Goal: Task Accomplishment & Management: Complete application form

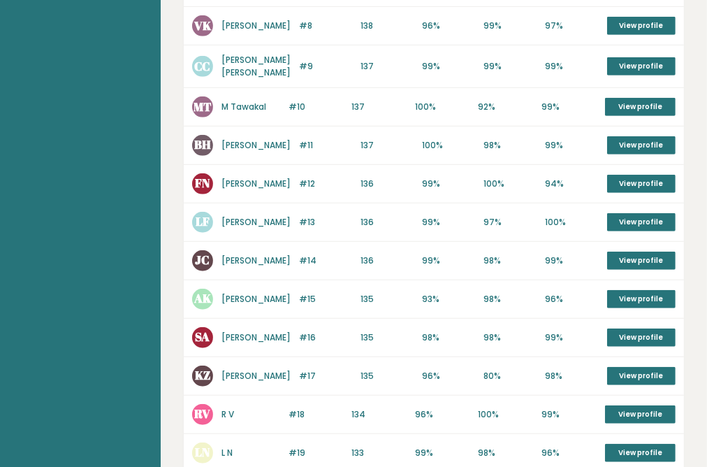
scroll to position [541, 0]
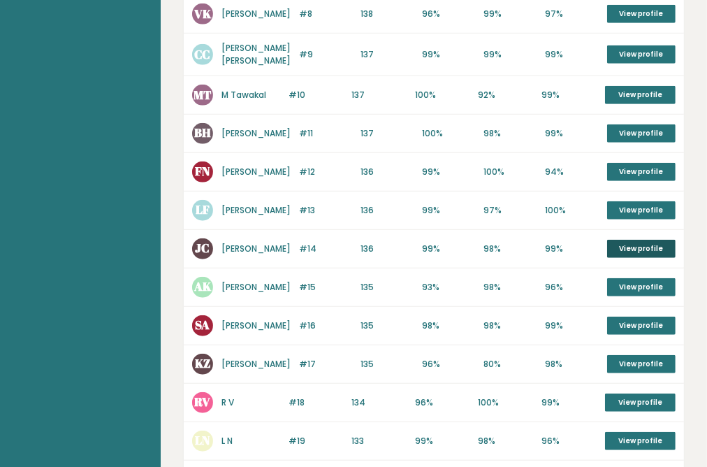
click at [627, 258] on link "View profile" at bounding box center [641, 249] width 68 height 18
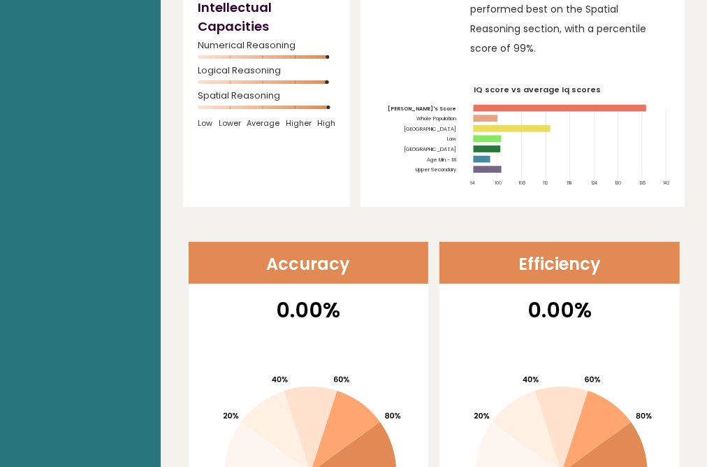
scroll to position [261, 0]
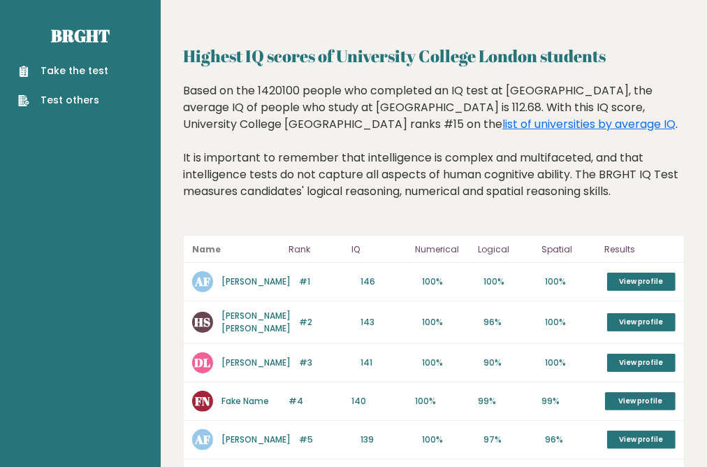
click at [88, 78] on link "Take the test" at bounding box center [63, 71] width 90 height 15
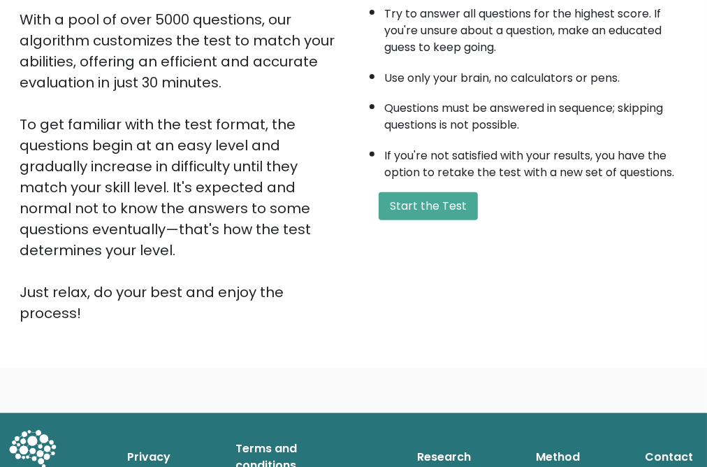
scroll to position [275, 0]
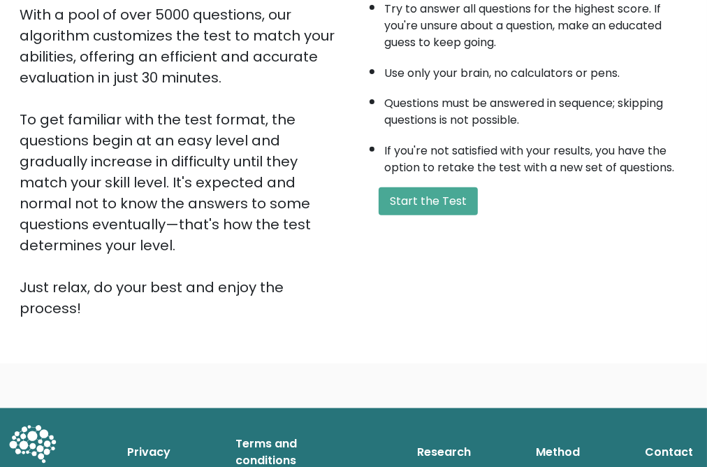
click at [457, 215] on button "Start the Test" at bounding box center [428, 201] width 99 height 28
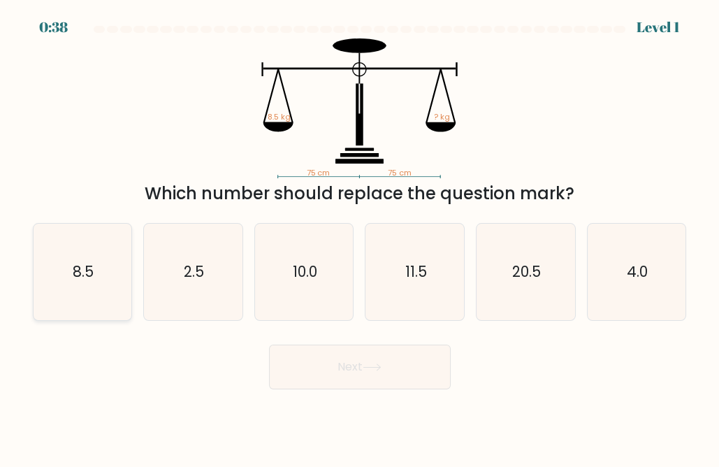
click at [89, 296] on icon "8.5" at bounding box center [82, 272] width 96 height 96
click at [360, 237] on input "a. 8.5" at bounding box center [360, 234] width 1 height 3
radio input "true"
click at [429, 389] on button "Next" at bounding box center [360, 366] width 182 height 45
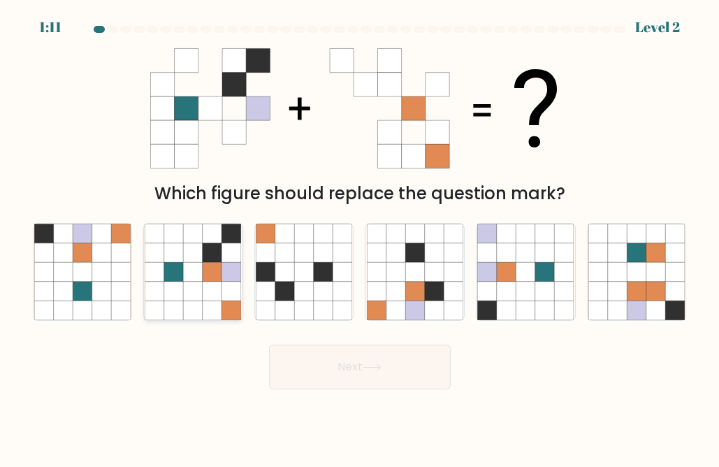
click at [185, 297] on icon at bounding box center [193, 290] width 19 height 19
click at [360, 237] on input "b." at bounding box center [360, 234] width 1 height 3
radio input "true"
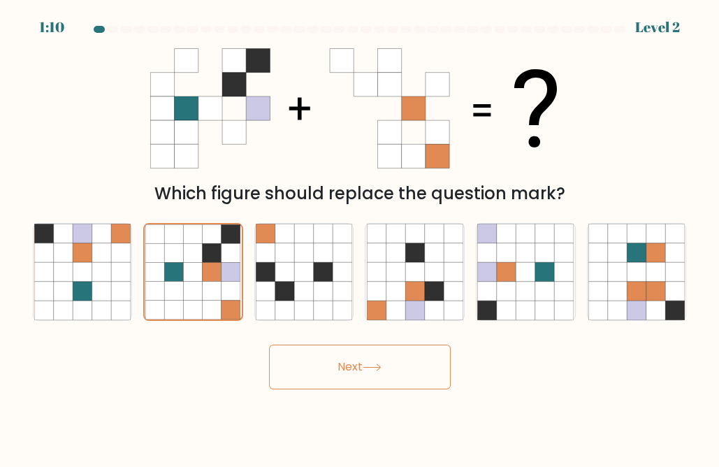
click at [323, 372] on button "Next" at bounding box center [360, 366] width 182 height 45
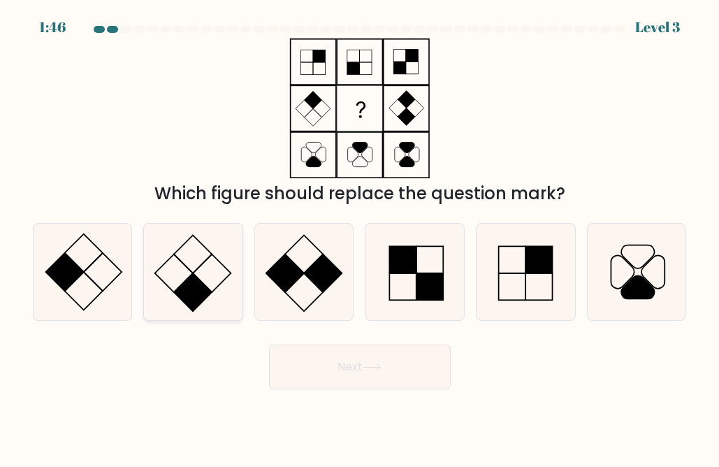
click at [196, 274] on icon at bounding box center [193, 272] width 96 height 96
click at [360, 237] on input "b." at bounding box center [360, 234] width 1 height 3
radio input "true"
click at [339, 374] on button "Next" at bounding box center [360, 366] width 182 height 45
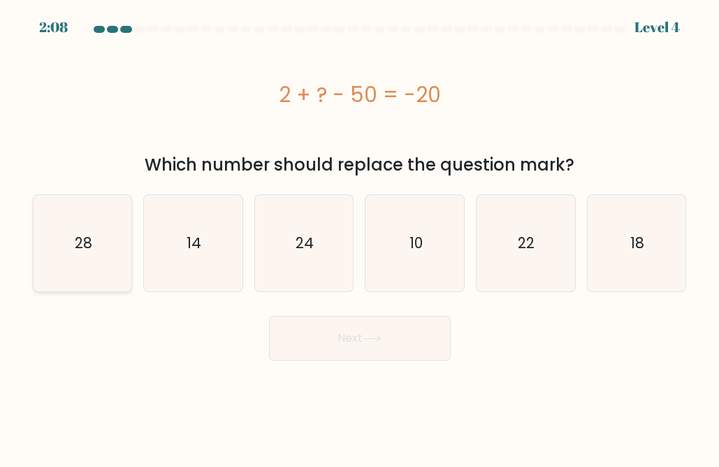
click at [101, 270] on icon "28" at bounding box center [82, 243] width 96 height 96
click at [360, 237] on input "a. 28" at bounding box center [360, 234] width 1 height 3
radio input "true"
click at [384, 356] on button "Next" at bounding box center [360, 338] width 182 height 45
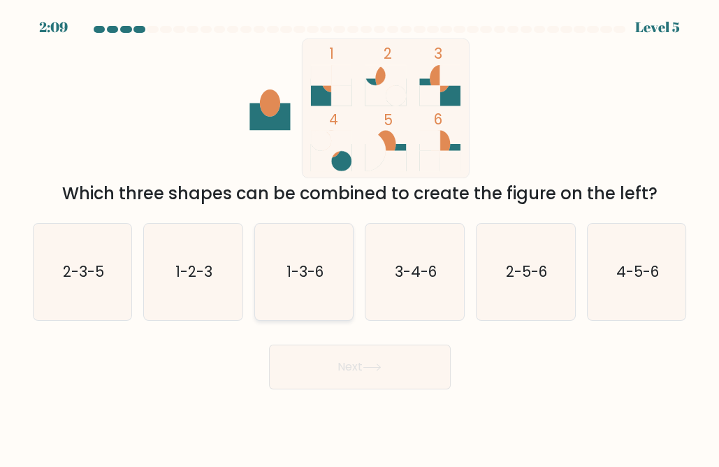
click at [308, 254] on icon "1-3-6" at bounding box center [304, 272] width 96 height 96
click at [360, 237] on input "c. 1-3-6" at bounding box center [360, 234] width 1 height 3
radio input "true"
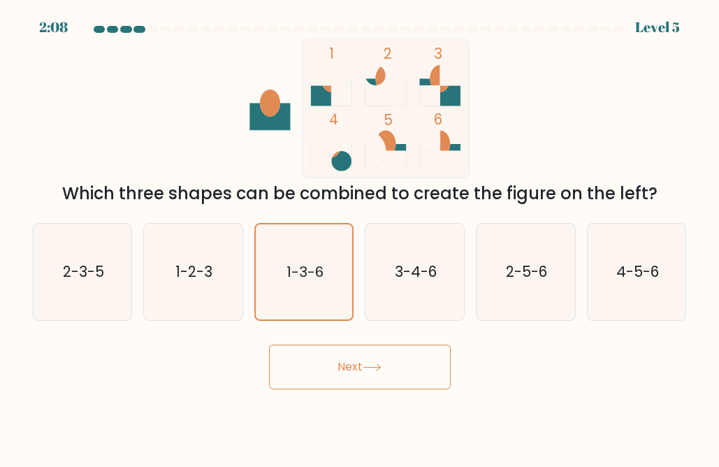
click at [353, 389] on button "Next" at bounding box center [360, 366] width 182 height 45
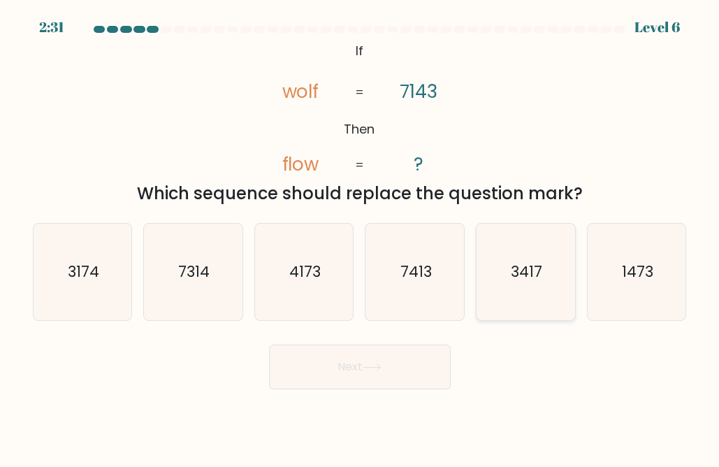
click at [499, 268] on icon "3417" at bounding box center [525, 272] width 96 height 96
click at [360, 237] on input "e. 3417" at bounding box center [360, 234] width 1 height 3
radio input "true"
click at [374, 383] on button "Next" at bounding box center [360, 366] width 182 height 45
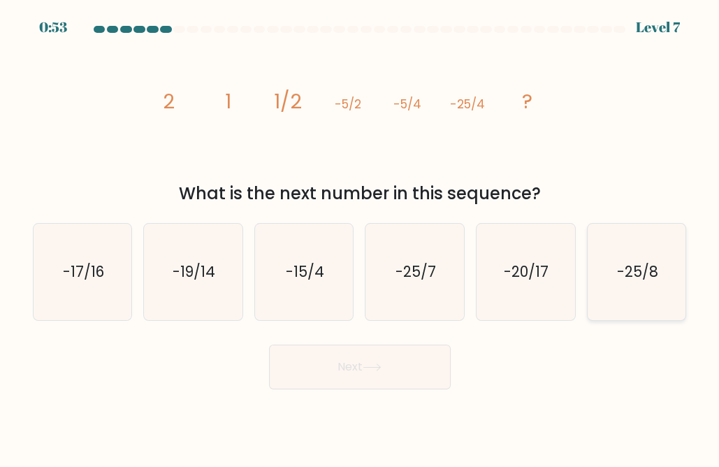
click at [634, 247] on icon "-25/8" at bounding box center [636, 272] width 96 height 96
click at [360, 237] on input "f. -25/8" at bounding box center [360, 234] width 1 height 3
radio input "true"
click at [346, 389] on button "Next" at bounding box center [360, 366] width 182 height 45
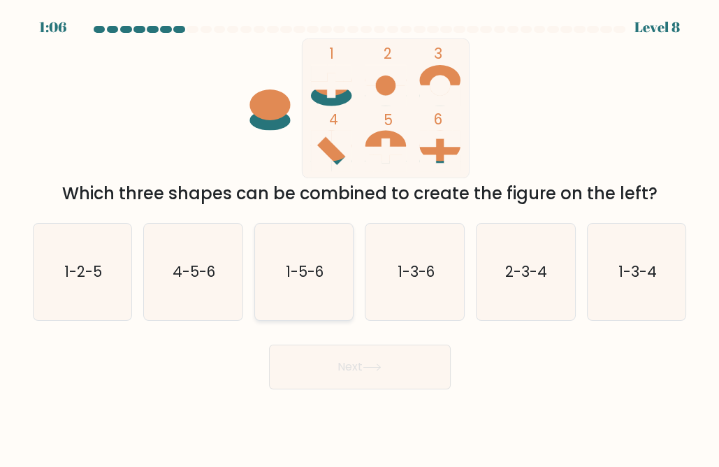
click at [298, 292] on icon "1-5-6" at bounding box center [304, 272] width 96 height 96
click at [360, 237] on input "c. 1-5-6" at bounding box center [360, 234] width 1 height 3
radio input "true"
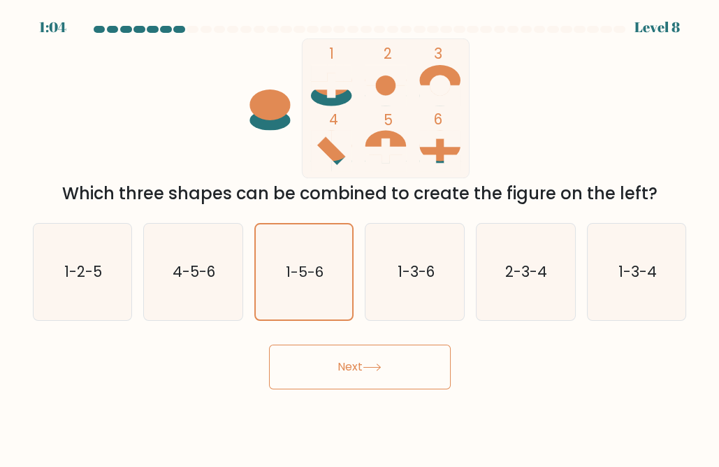
click at [409, 387] on button "Next" at bounding box center [360, 366] width 182 height 45
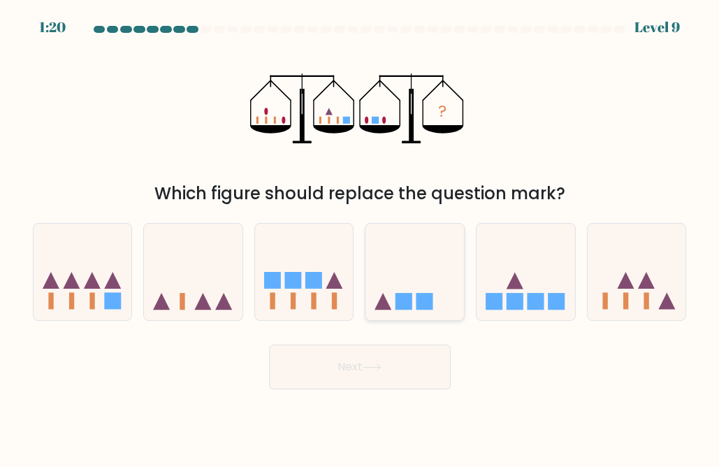
click at [415, 281] on icon at bounding box center [414, 271] width 98 height 82
click at [360, 237] on input "d." at bounding box center [360, 234] width 1 height 3
radio input "true"
click at [342, 372] on button "Next" at bounding box center [360, 366] width 182 height 45
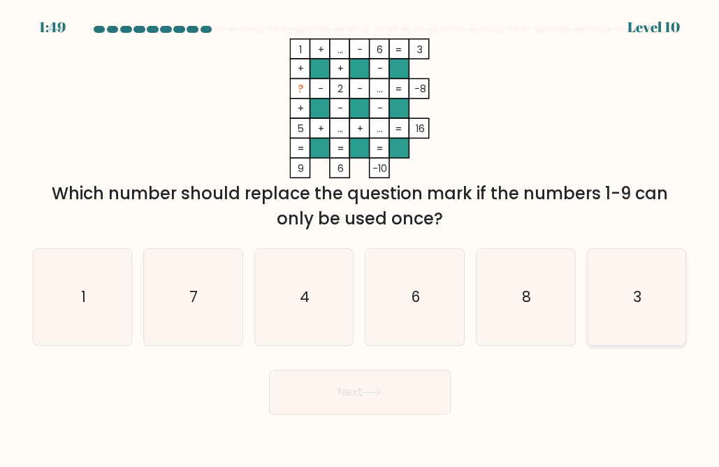
click at [627, 316] on icon "3" at bounding box center [636, 297] width 96 height 96
click at [360, 237] on input "f. 3" at bounding box center [360, 234] width 1 height 3
radio input "true"
click at [369, 408] on button "Next" at bounding box center [360, 391] width 182 height 45
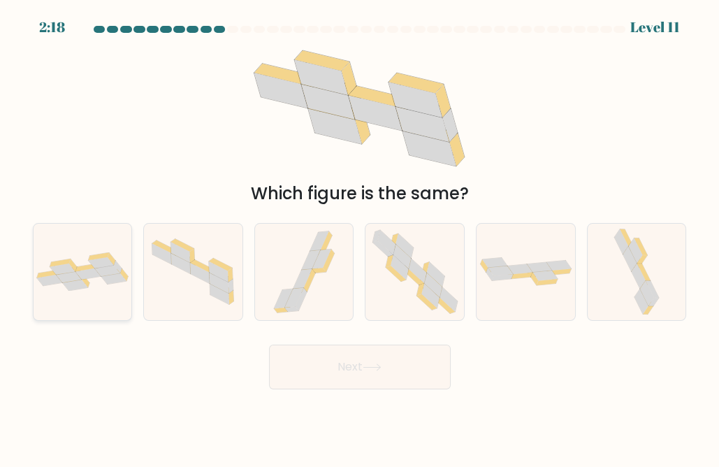
click at [96, 279] on icon at bounding box center [87, 273] width 25 height 11
click at [360, 237] on input "a." at bounding box center [360, 234] width 1 height 3
radio input "true"
click at [342, 373] on button "Next" at bounding box center [360, 366] width 182 height 45
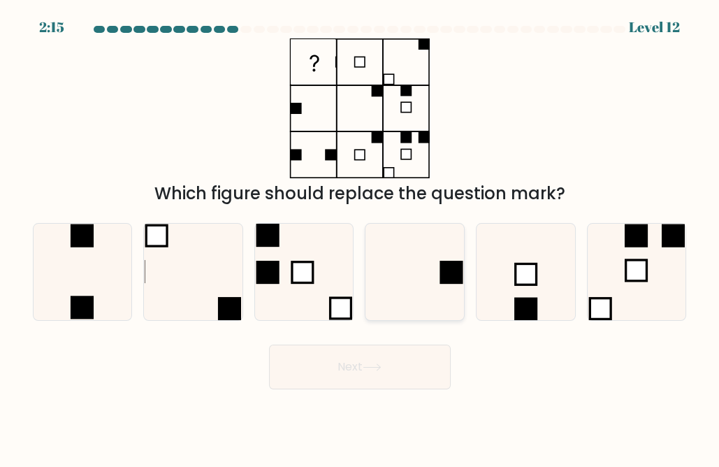
click at [462, 263] on div at bounding box center [415, 272] width 100 height 98
click at [360, 237] on input "d." at bounding box center [360, 234] width 1 height 3
radio input "true"
click at [374, 389] on button "Next" at bounding box center [360, 366] width 182 height 45
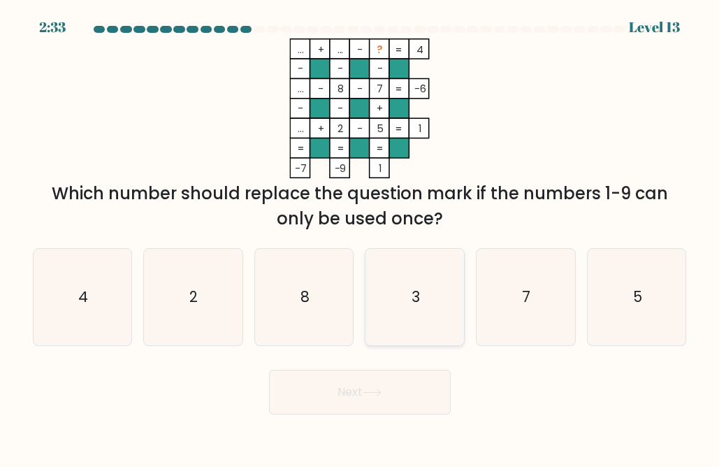
click at [420, 272] on icon "3" at bounding box center [415, 297] width 96 height 96
click at [360, 237] on input "d. 3" at bounding box center [360, 234] width 1 height 3
radio input "true"
click at [381, 413] on button "Next" at bounding box center [360, 391] width 182 height 45
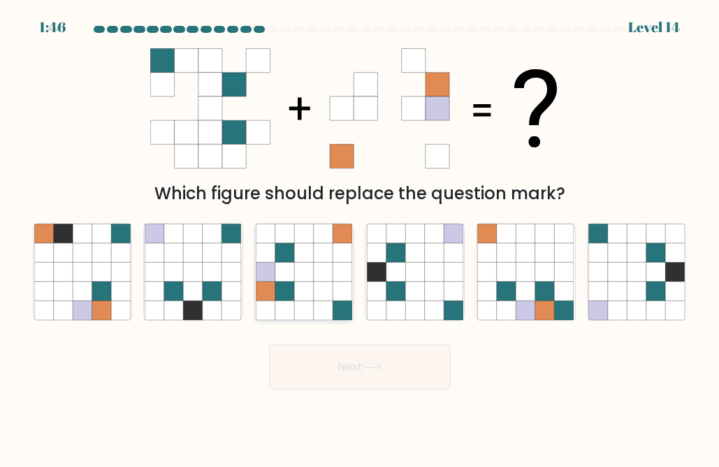
click at [286, 300] on icon at bounding box center [284, 290] width 19 height 19
click at [360, 237] on input "c." at bounding box center [360, 234] width 1 height 3
radio input "true"
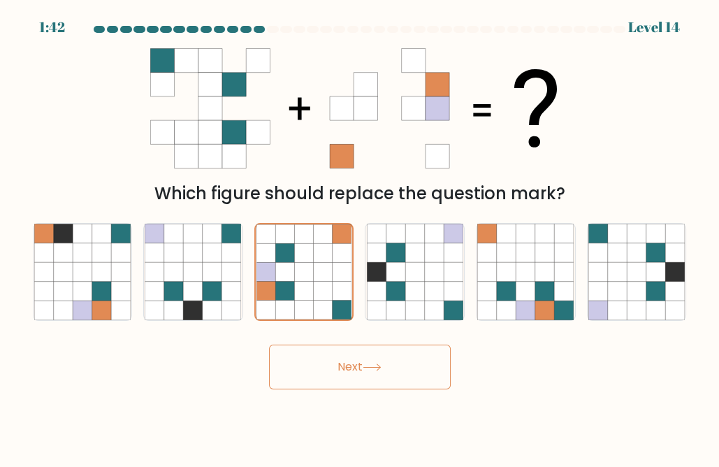
click at [381, 371] on icon at bounding box center [372, 367] width 19 height 8
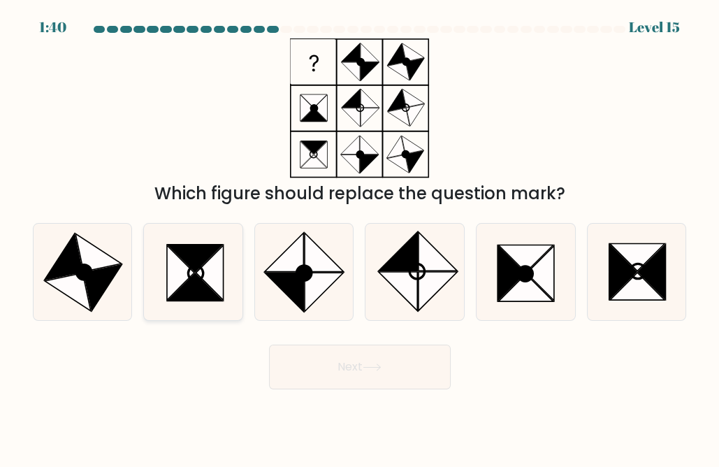
click at [210, 288] on icon at bounding box center [209, 271] width 27 height 54
click at [360, 237] on input "b." at bounding box center [360, 234] width 1 height 3
radio input "true"
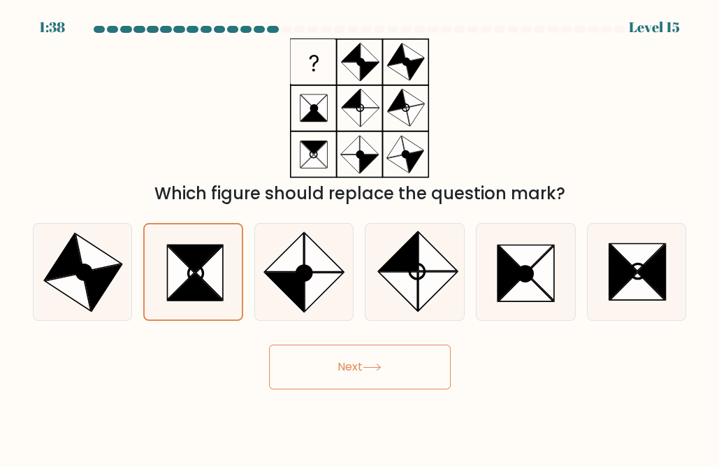
click at [396, 370] on button "Next" at bounding box center [360, 366] width 182 height 45
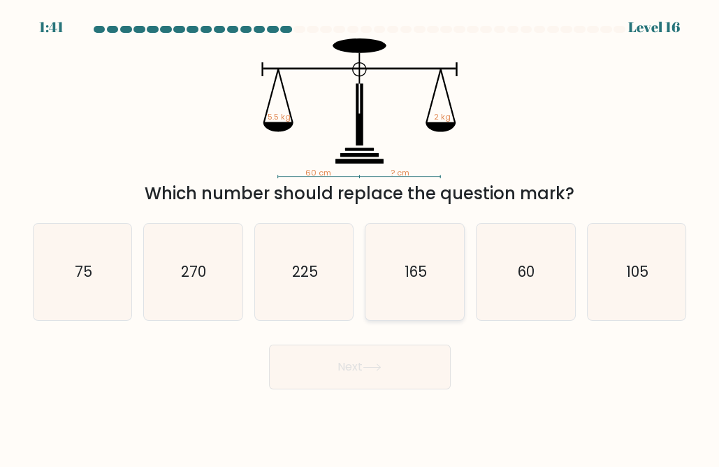
click at [418, 258] on icon "165" at bounding box center [415, 272] width 96 height 96
click at [360, 237] on input "d. 165" at bounding box center [360, 234] width 1 height 3
radio input "true"
click at [405, 379] on button "Next" at bounding box center [360, 366] width 182 height 45
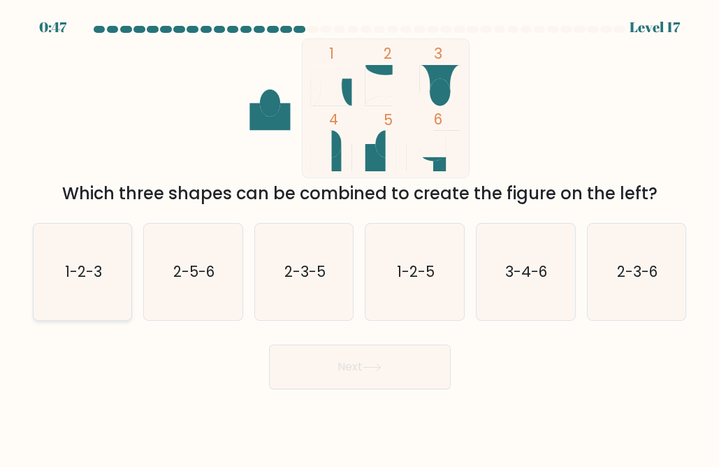
click at [95, 279] on text "1-2-3" at bounding box center [83, 271] width 37 height 20
click at [360, 237] on input "a. 1-2-3" at bounding box center [360, 234] width 1 height 3
radio input "true"
click at [342, 367] on button "Next" at bounding box center [360, 366] width 182 height 45
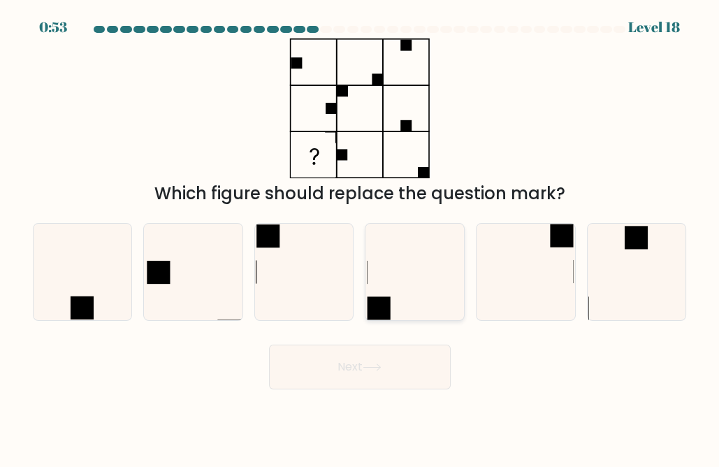
click at [401, 270] on icon at bounding box center [415, 272] width 96 height 96
click at [360, 237] on input "d." at bounding box center [360, 234] width 1 height 3
radio input "true"
click at [371, 389] on button "Next" at bounding box center [360, 366] width 182 height 45
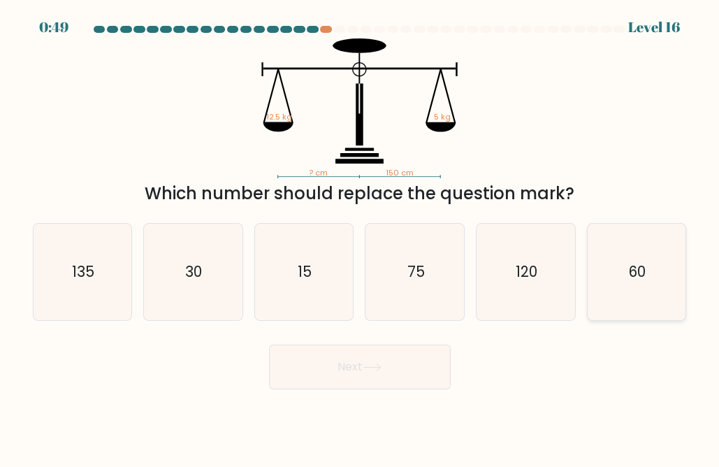
click at [649, 294] on icon "60" at bounding box center [636, 272] width 96 height 96
click at [360, 237] on input "f. 60" at bounding box center [360, 234] width 1 height 3
radio input "true"
click at [341, 385] on button "Next" at bounding box center [360, 366] width 182 height 45
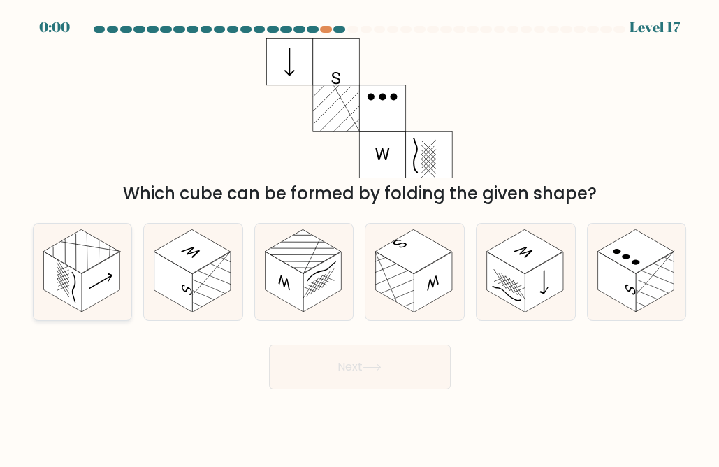
click at [81, 269] on rect at bounding box center [81, 251] width 76 height 44
click at [360, 237] on input "a." at bounding box center [360, 234] width 1 height 3
radio input "true"
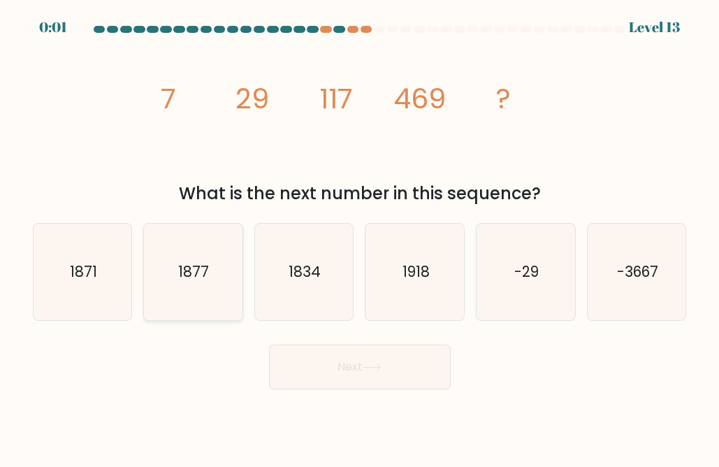
click at [164, 278] on icon "1877" at bounding box center [193, 272] width 96 height 96
click at [360, 237] on input "b. 1877" at bounding box center [360, 234] width 1 height 3
radio input "true"
click at [412, 389] on button "Next" at bounding box center [360, 366] width 182 height 45
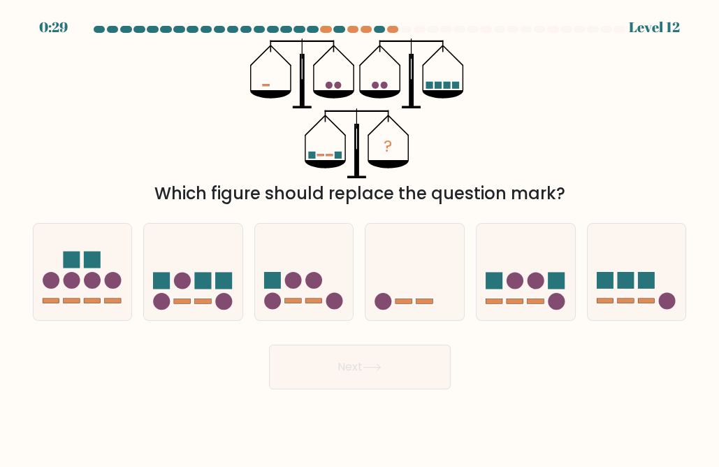
click at [402, 214] on div "a. b. c." at bounding box center [359, 266] width 665 height 109
click at [309, 268] on icon at bounding box center [304, 271] width 98 height 82
click at [360, 237] on input "c." at bounding box center [360, 234] width 1 height 3
radio input "true"
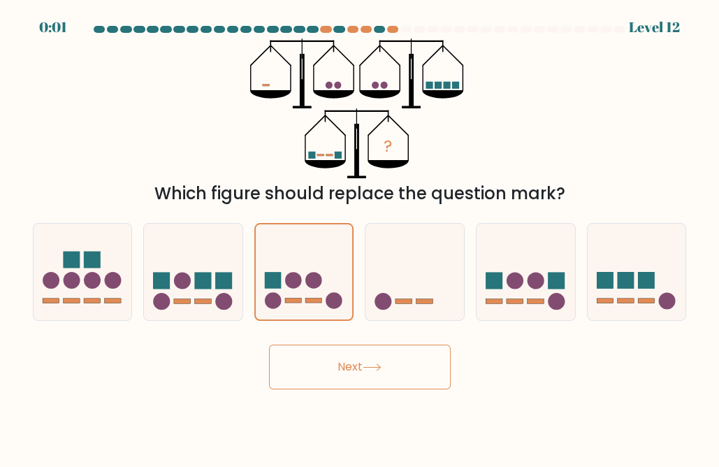
click at [354, 389] on button "Next" at bounding box center [360, 366] width 182 height 45
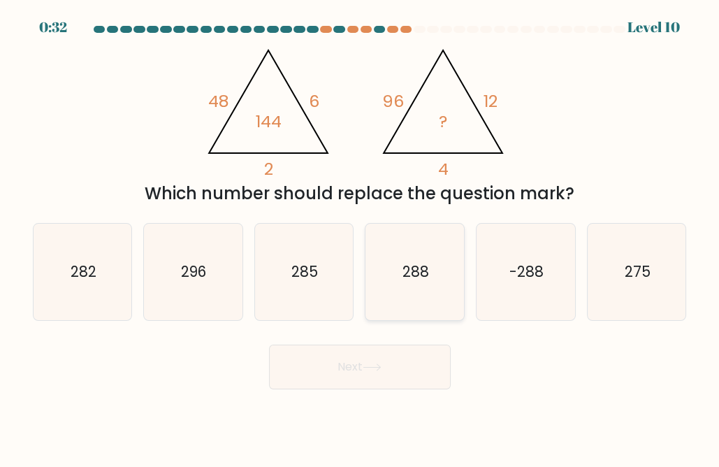
click at [415, 276] on text "288" at bounding box center [415, 271] width 27 height 20
click at [360, 237] on input "d. 288" at bounding box center [360, 234] width 1 height 3
radio input "true"
click at [386, 409] on body "0:31 Level 10" at bounding box center [359, 233] width 719 height 467
click at [390, 378] on button "Next" at bounding box center [360, 366] width 182 height 45
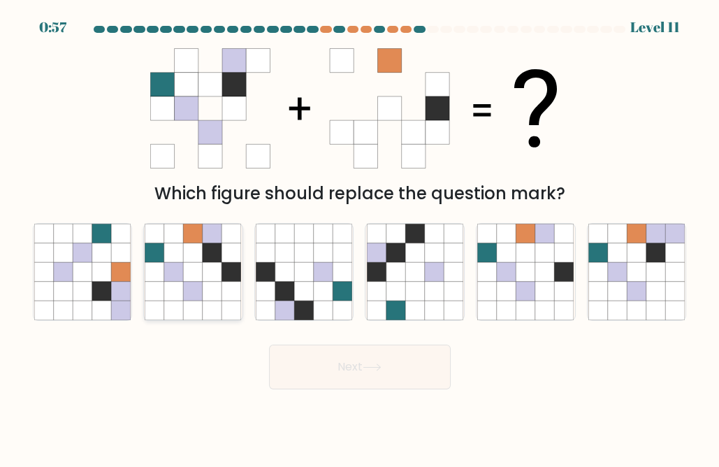
click at [237, 253] on icon at bounding box center [231, 251] width 19 height 19
click at [360, 237] on input "b." at bounding box center [360, 234] width 1 height 3
radio input "true"
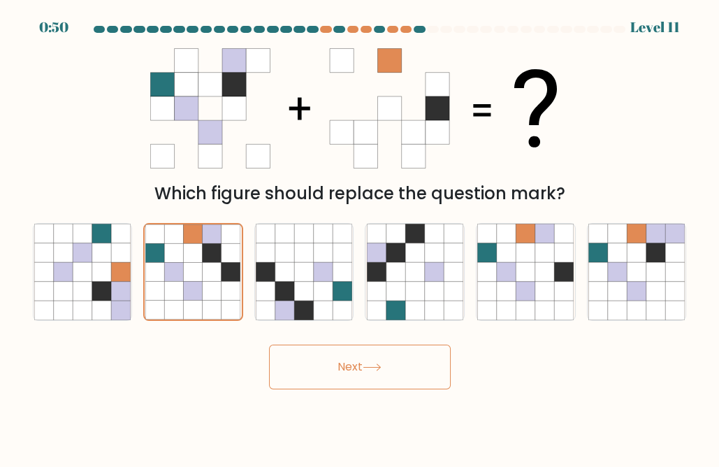
click at [396, 380] on button "Next" at bounding box center [360, 366] width 182 height 45
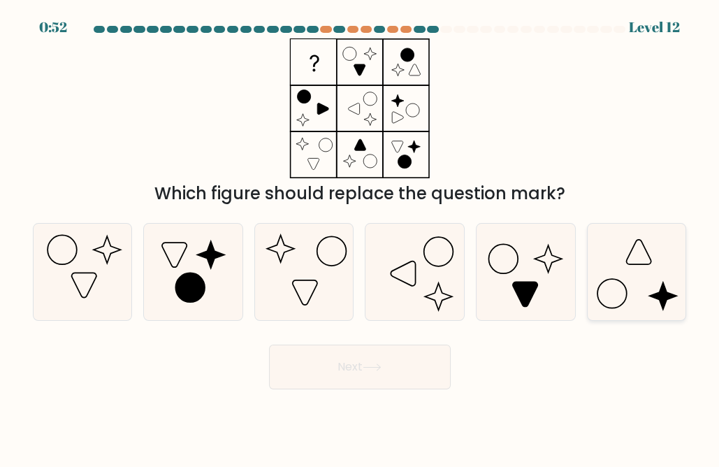
click at [642, 280] on icon at bounding box center [636, 272] width 96 height 96
click at [360, 237] on input "f." at bounding box center [360, 234] width 1 height 3
radio input "true"
click at [393, 369] on button "Next" at bounding box center [360, 366] width 182 height 45
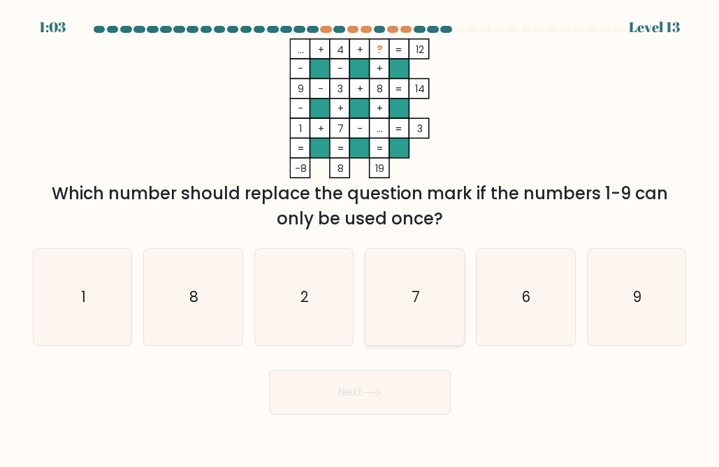
click at [424, 301] on icon "7" at bounding box center [415, 297] width 96 height 96
click at [360, 237] on input "d. 7" at bounding box center [360, 234] width 1 height 3
radio input "true"
click at [530, 281] on icon "6" at bounding box center [525, 297] width 96 height 96
click at [360, 237] on input "e. 6" at bounding box center [360, 234] width 1 height 3
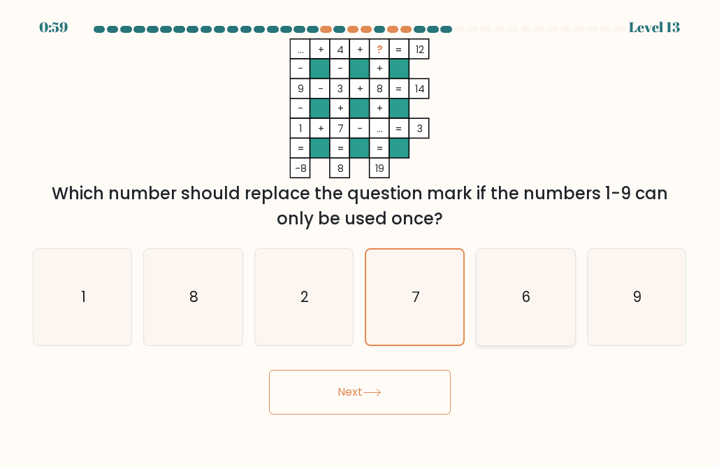
radio input "true"
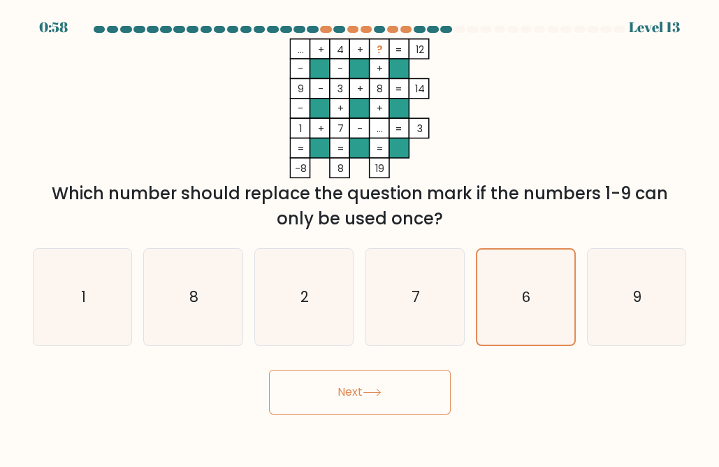
click at [366, 409] on button "Next" at bounding box center [360, 391] width 182 height 45
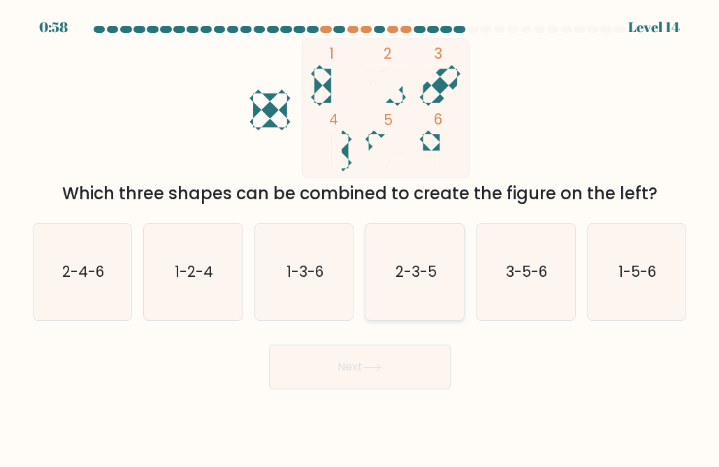
click at [443, 277] on icon "2-3-5" at bounding box center [415, 272] width 96 height 96
click at [360, 237] on input "d. 2-3-5" at bounding box center [360, 234] width 1 height 3
radio input "true"
click at [376, 383] on button "Next" at bounding box center [360, 366] width 182 height 45
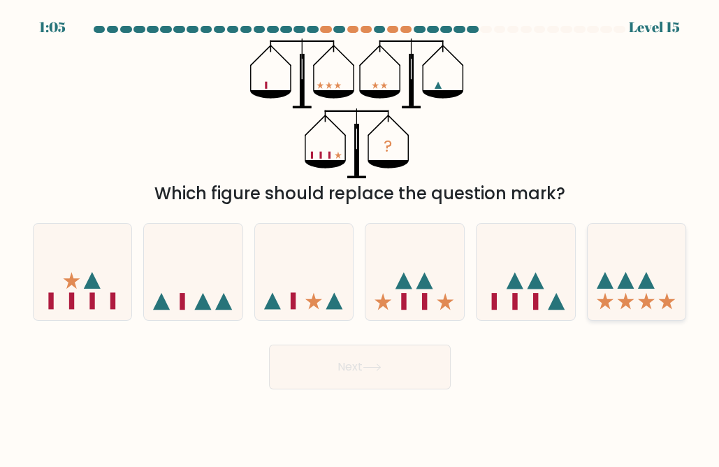
click at [633, 300] on icon at bounding box center [636, 271] width 98 height 82
click at [360, 237] on input "f." at bounding box center [360, 234] width 1 height 3
radio input "true"
click at [349, 389] on button "Next" at bounding box center [360, 366] width 182 height 45
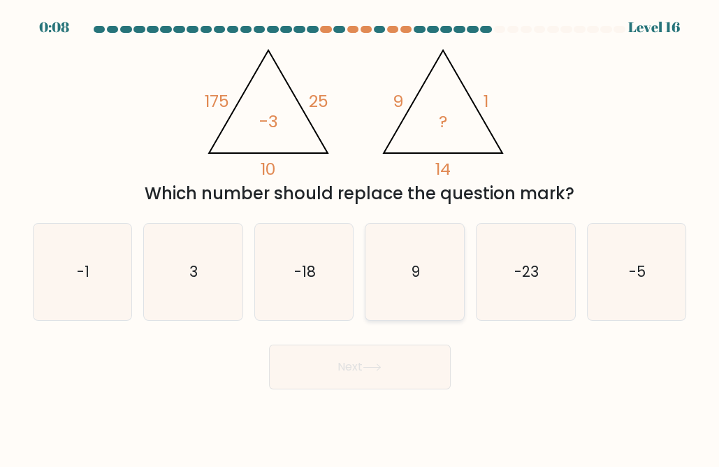
click at [404, 298] on icon "9" at bounding box center [415, 272] width 96 height 96
click at [360, 237] on input "d. 9" at bounding box center [360, 234] width 1 height 3
radio input "true"
click at [311, 371] on button "Next" at bounding box center [360, 366] width 182 height 45
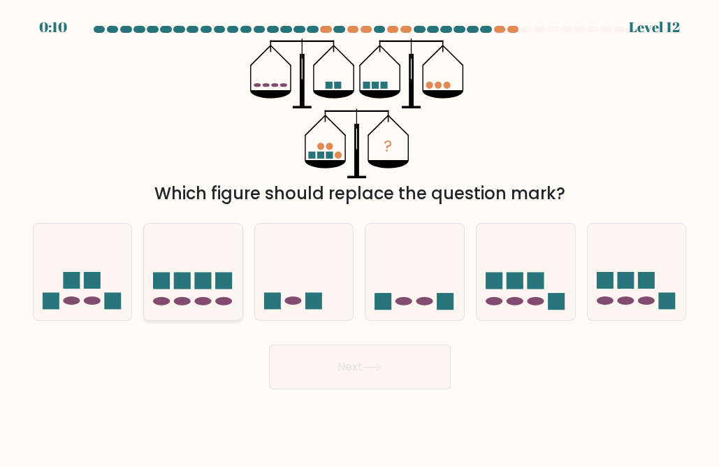
click at [202, 300] on icon at bounding box center [193, 271] width 98 height 82
click at [360, 237] on input "b." at bounding box center [360, 234] width 1 height 3
radio input "true"
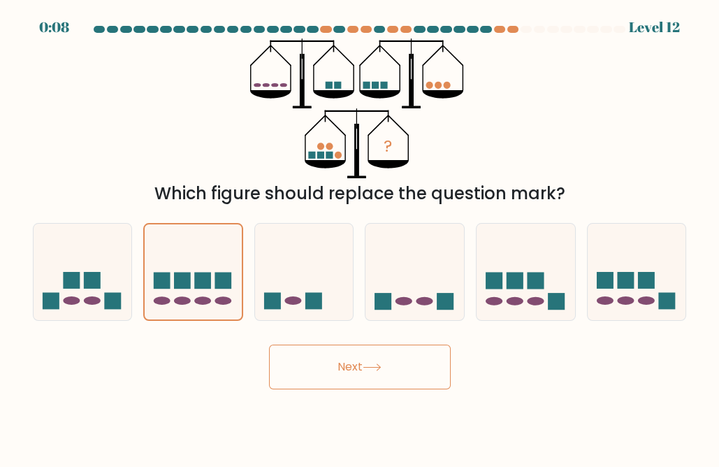
click at [389, 383] on button "Next" at bounding box center [360, 366] width 182 height 45
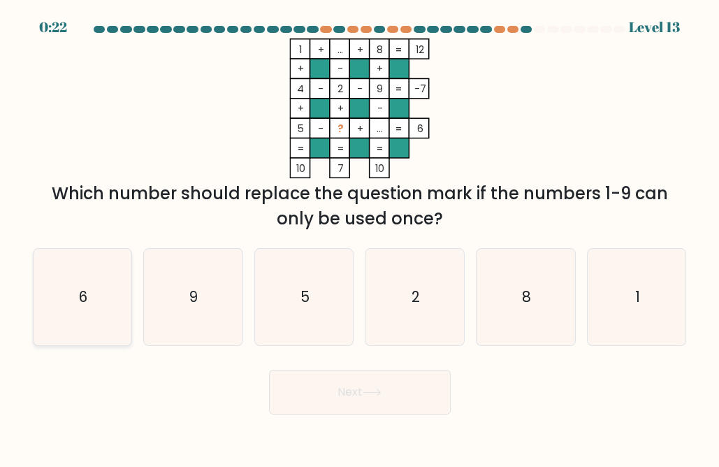
click at [85, 302] on text "6" at bounding box center [83, 296] width 8 height 20
click at [360, 237] on input "a. 6" at bounding box center [360, 234] width 1 height 3
radio input "true"
click at [365, 405] on button "Next" at bounding box center [360, 391] width 182 height 45
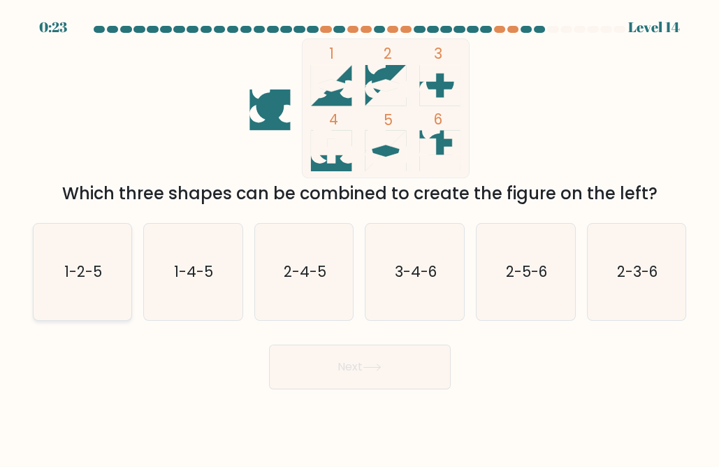
click at [84, 263] on icon "1-2-5" at bounding box center [82, 272] width 96 height 96
click at [360, 237] on input "a. 1-2-5" at bounding box center [360, 234] width 1 height 3
radio input "true"
click at [355, 389] on button "Next" at bounding box center [360, 366] width 182 height 45
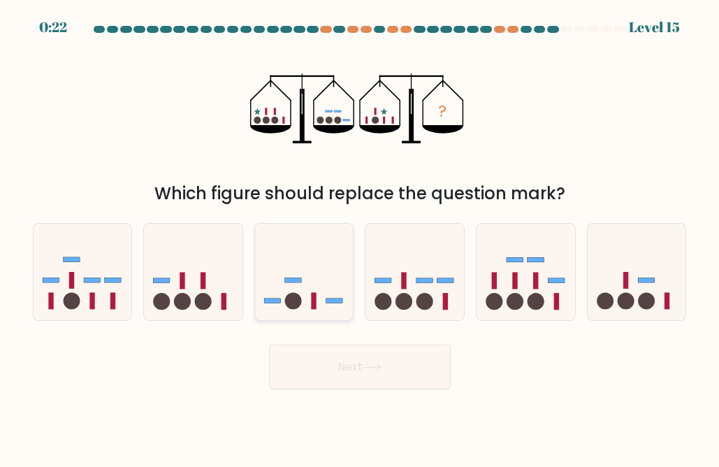
click at [305, 305] on icon at bounding box center [304, 271] width 98 height 82
click at [360, 237] on input "c." at bounding box center [360, 234] width 1 height 3
radio input "true"
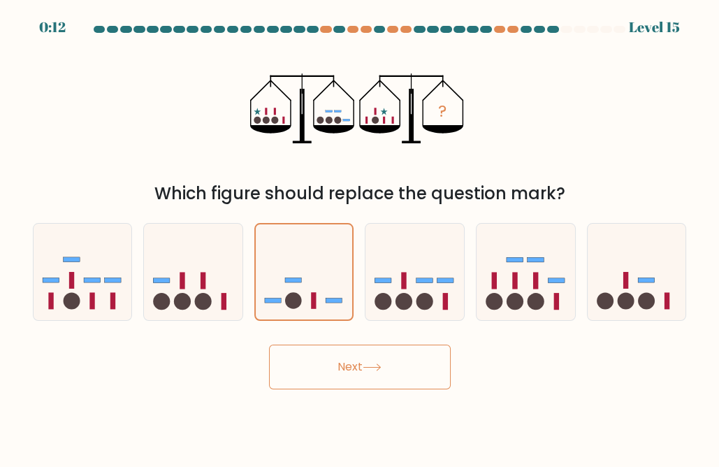
click at [379, 371] on icon at bounding box center [372, 367] width 19 height 8
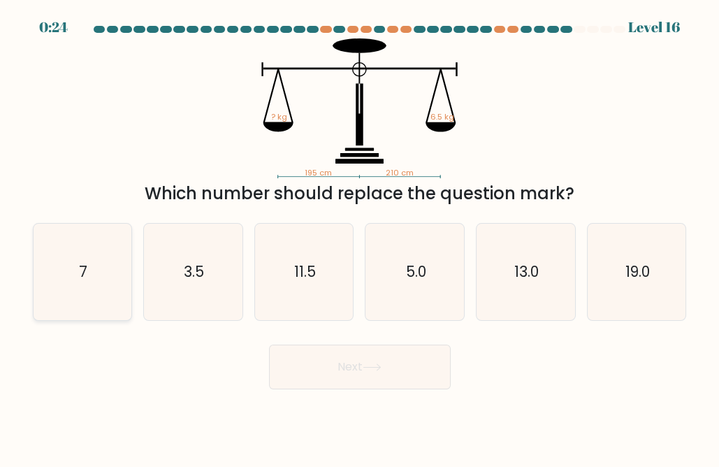
click at [71, 256] on icon "7" at bounding box center [82, 272] width 96 height 96
click at [360, 237] on input "a. 7" at bounding box center [360, 234] width 1 height 3
radio input "true"
click at [377, 389] on button "Next" at bounding box center [360, 366] width 182 height 45
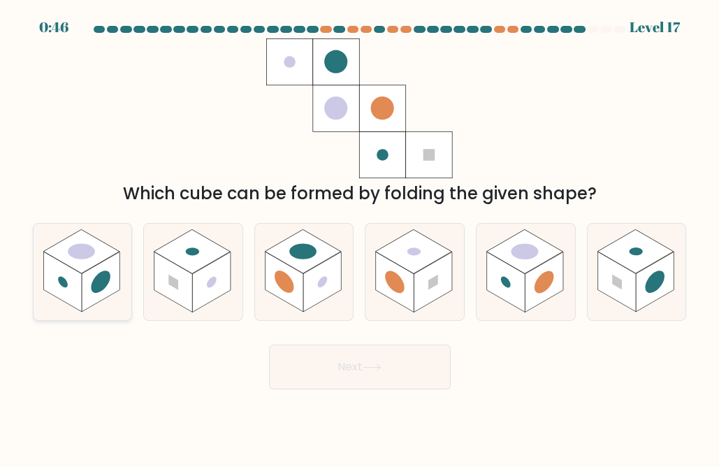
click at [102, 296] on circle at bounding box center [101, 281] width 20 height 31
click at [360, 237] on input "a." at bounding box center [360, 234] width 1 height 3
radio input "true"
click at [315, 389] on button "Next" at bounding box center [360, 366] width 182 height 45
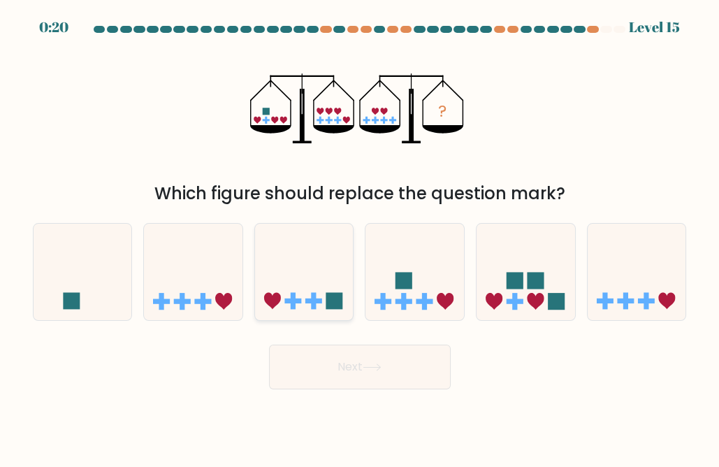
click at [292, 296] on icon at bounding box center [304, 271] width 98 height 82
click at [360, 237] on input "c." at bounding box center [360, 234] width 1 height 3
radio input "true"
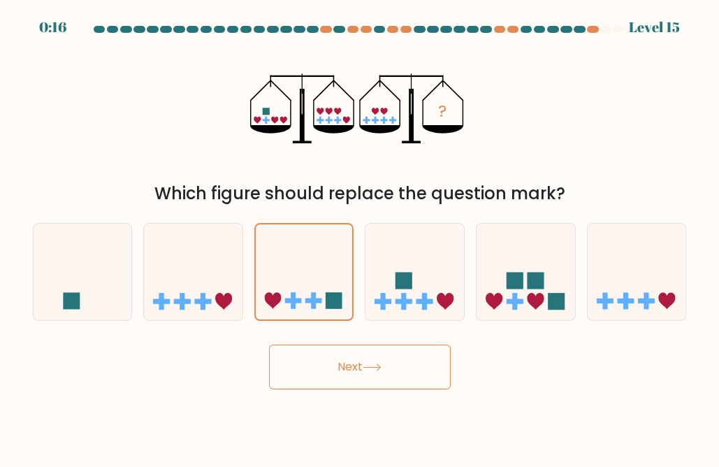
click at [380, 374] on button "Next" at bounding box center [360, 366] width 182 height 45
click at [376, 385] on button "Next" at bounding box center [360, 366] width 182 height 45
click at [416, 380] on button "Next" at bounding box center [360, 366] width 182 height 45
click at [344, 379] on button "Next" at bounding box center [360, 366] width 182 height 45
click at [534, 381] on div "Next" at bounding box center [359, 363] width 671 height 52
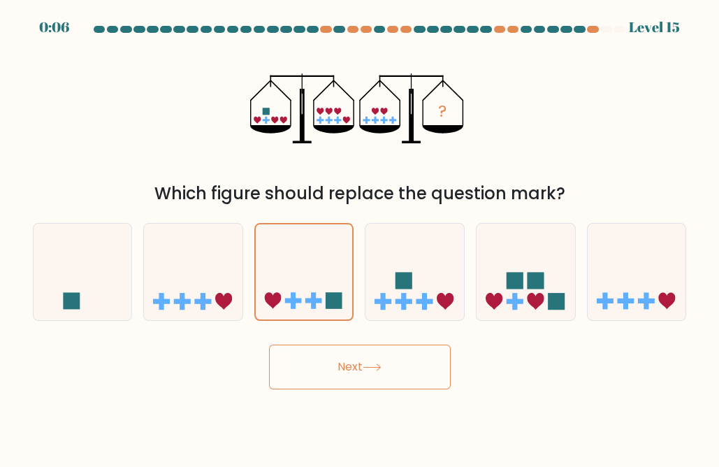
click at [534, 381] on div "Next" at bounding box center [359, 363] width 671 height 52
click at [382, 389] on button "Next" at bounding box center [360, 366] width 182 height 45
click at [351, 360] on button "Next" at bounding box center [360, 366] width 182 height 45
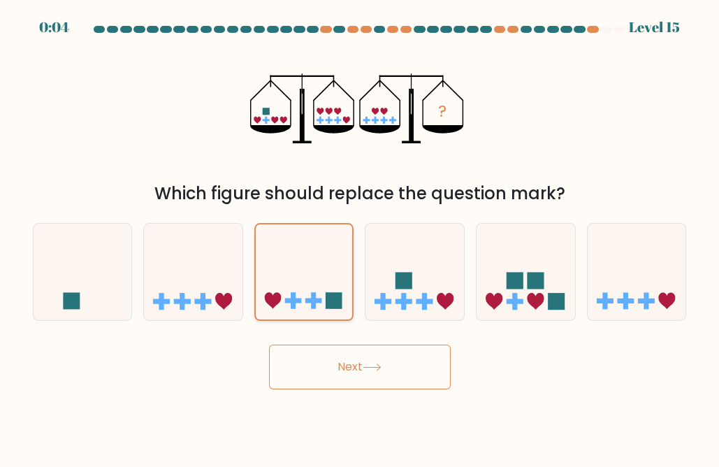
click at [317, 265] on icon at bounding box center [304, 271] width 97 height 80
click at [360, 237] on input "c." at bounding box center [360, 234] width 1 height 3
click at [346, 363] on button "Next" at bounding box center [360, 366] width 182 height 45
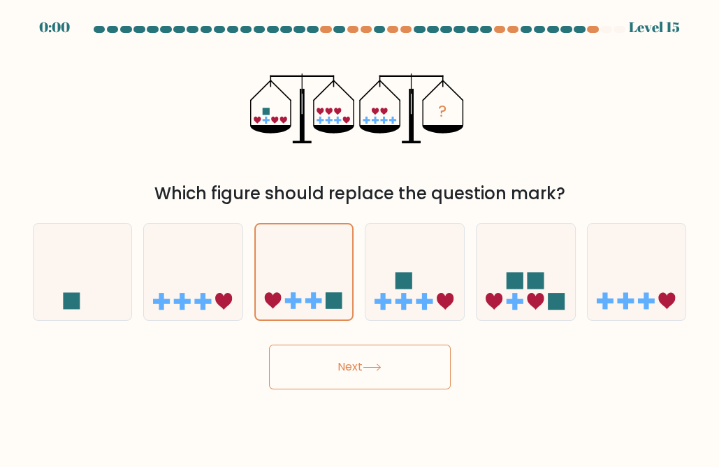
click at [400, 371] on button "Next" at bounding box center [360, 366] width 182 height 45
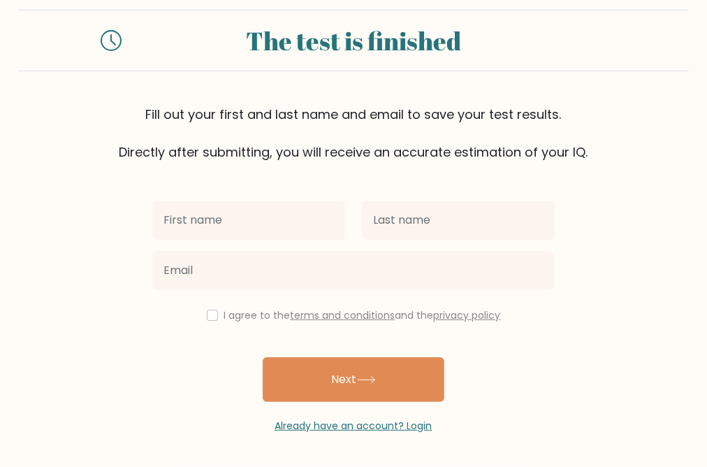
scroll to position [114, 0]
type input "cat"
click at [224, 308] on label "I agree to the terms and conditions and the privacy policy" at bounding box center [362, 315] width 277 height 14
click at [181, 307] on div "I agree to the terms and conditions and the privacy policy" at bounding box center [353, 315] width 419 height 17
click at [207, 309] on input "checkbox" at bounding box center [212, 314] width 11 height 11
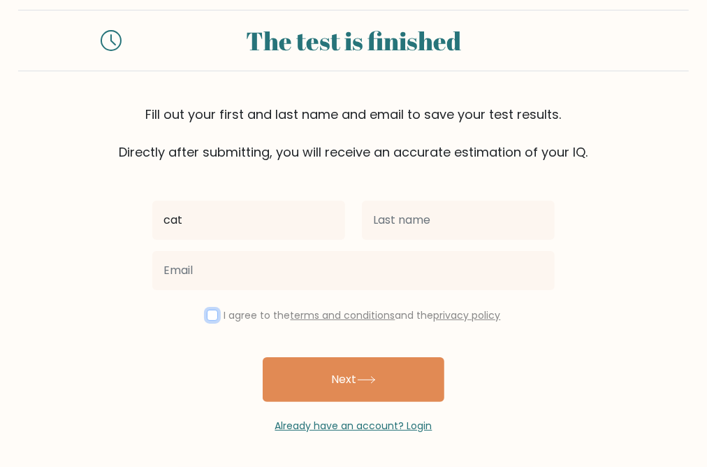
checkbox input "true"
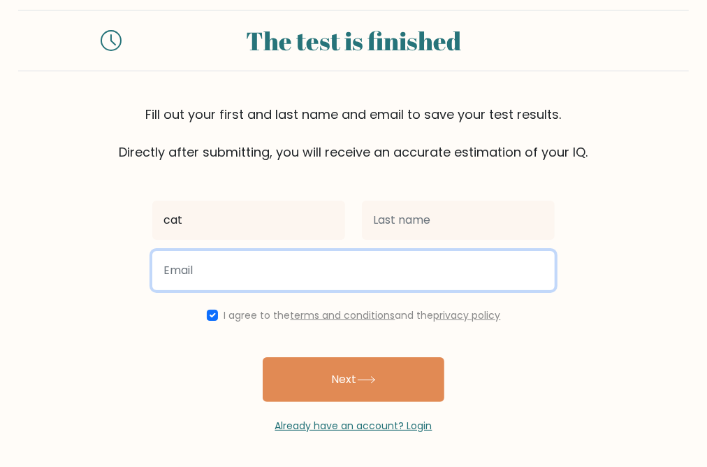
click at [231, 251] on input "email" at bounding box center [353, 270] width 402 height 39
type input "[PERSON_NAME][DOMAIN_NAME][EMAIL_ADDRESS][PERSON_NAME][DOMAIN_NAME]"
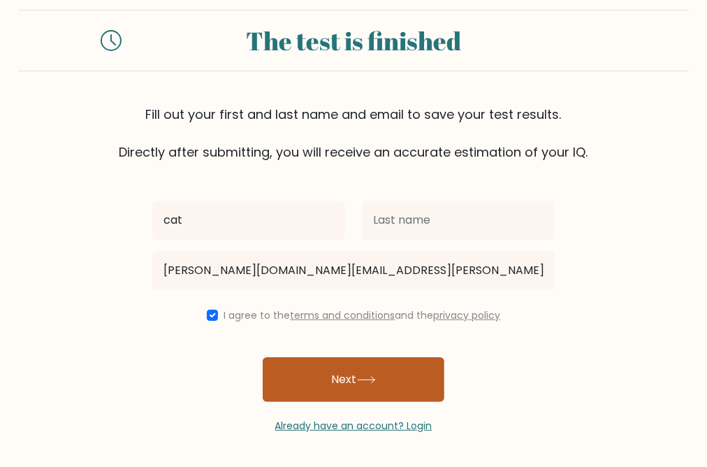
click at [307, 357] on button "Next" at bounding box center [354, 379] width 182 height 45
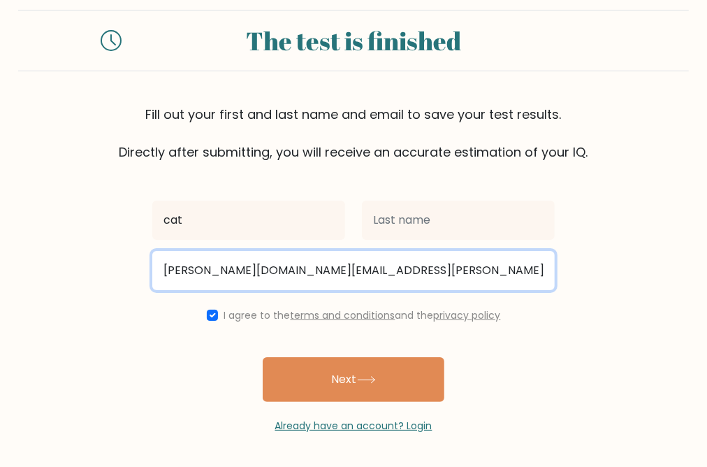
drag, startPoint x: 432, startPoint y: 230, endPoint x: 115, endPoint y: 223, distance: 317.9
click at [114, 224] on form "The test is finished Fill out your first and last name and email to save your t…" at bounding box center [353, 221] width 707 height 423
type input "[EMAIL_ADDRESS][DOMAIN_NAME]"
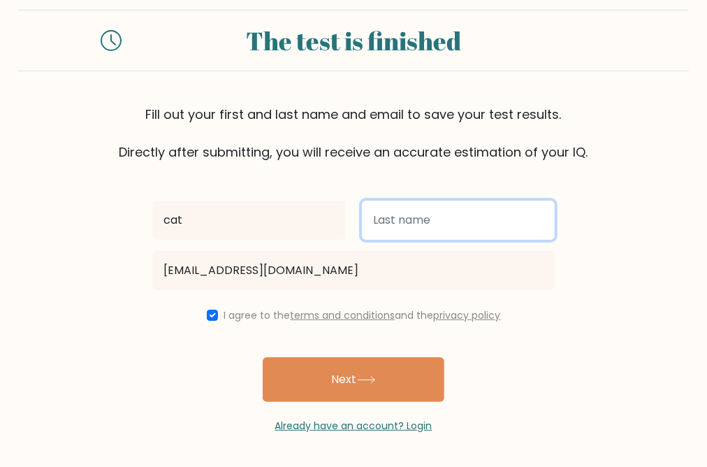
click at [488, 200] on input "text" at bounding box center [458, 219] width 193 height 39
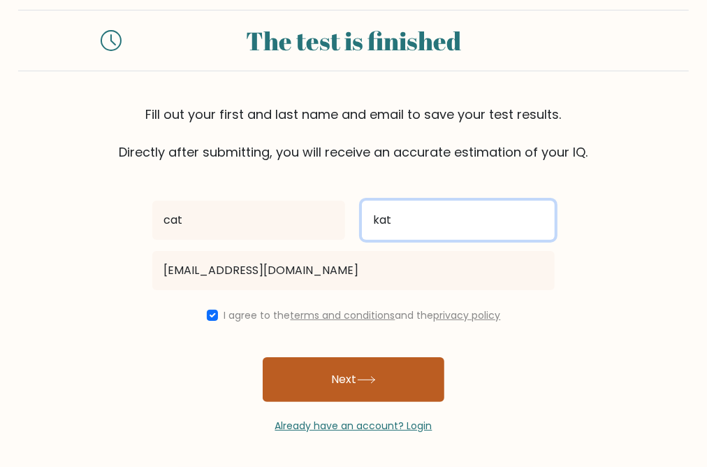
type input "kat"
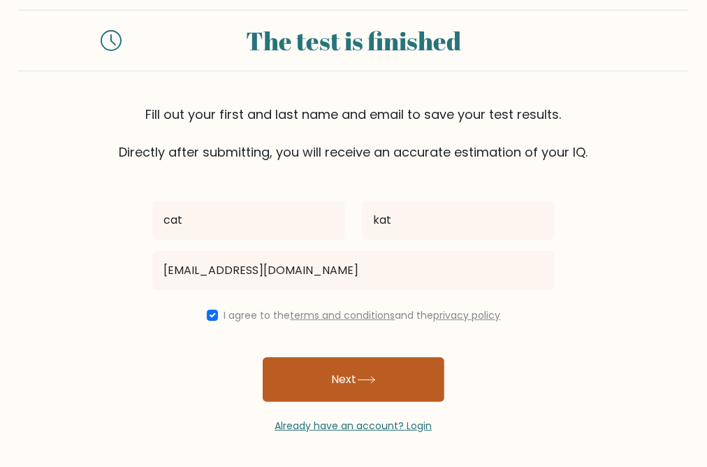
click at [381, 370] on button "Next" at bounding box center [354, 379] width 182 height 45
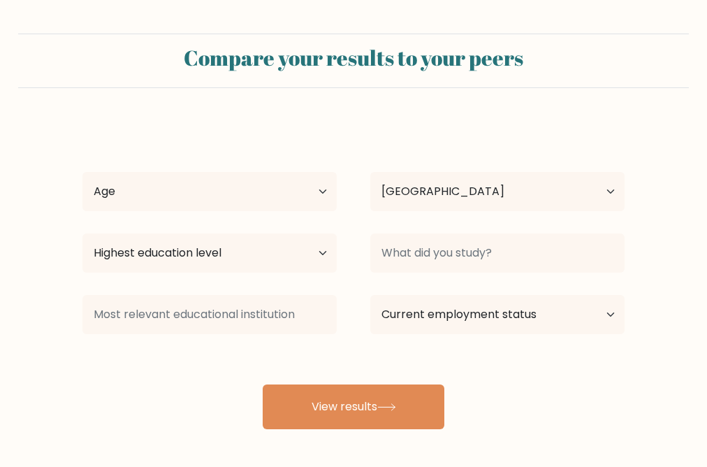
select select "GB"
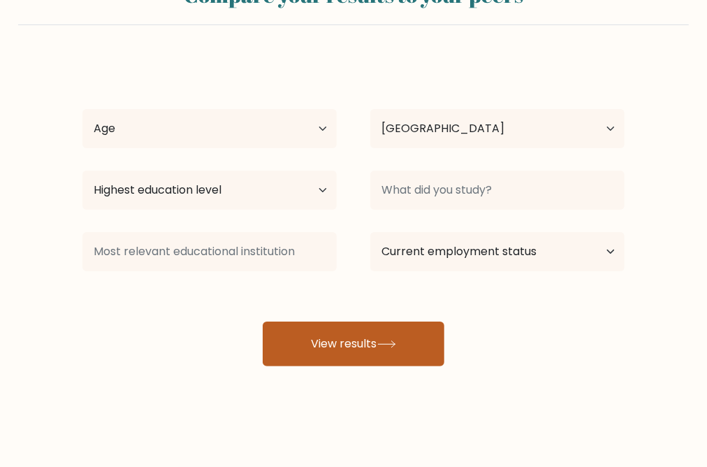
click at [383, 366] on button "View results" at bounding box center [354, 343] width 182 height 45
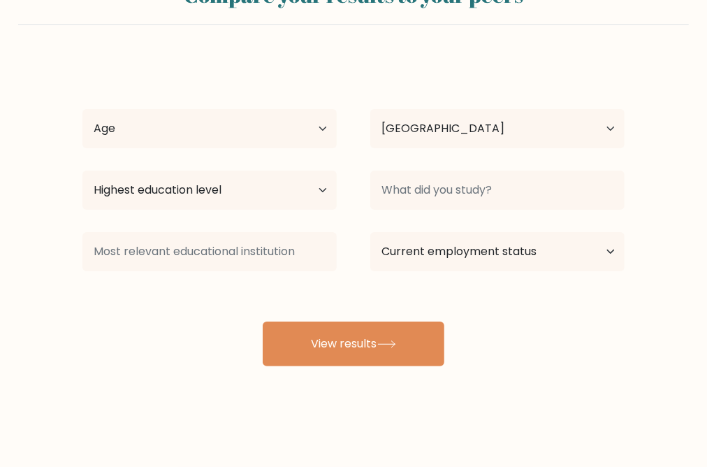
click at [222, 137] on div "cat kat Age Under [DEMOGRAPHIC_DATA] [DEMOGRAPHIC_DATA] [DEMOGRAPHIC_DATA] [DEM…" at bounding box center [353, 212] width 559 height 307
click at [222, 148] on select "Age Under [DEMOGRAPHIC_DATA] [DEMOGRAPHIC_DATA] [DEMOGRAPHIC_DATA] [DEMOGRAPHIC…" at bounding box center [209, 128] width 254 height 39
select select "18_24"
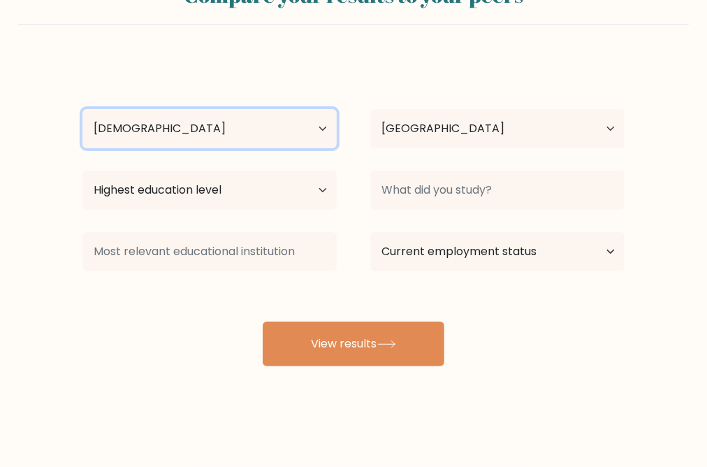
click at [85, 148] on select "Age Under 18 years old 18-24 years old 25-34 years old 35-44 years old 45-54 ye…" at bounding box center [209, 128] width 254 height 39
click at [218, 215] on div "Highest education level No schooling Primary Lower Secondary Upper Secondary Oc…" at bounding box center [210, 190] width 288 height 50
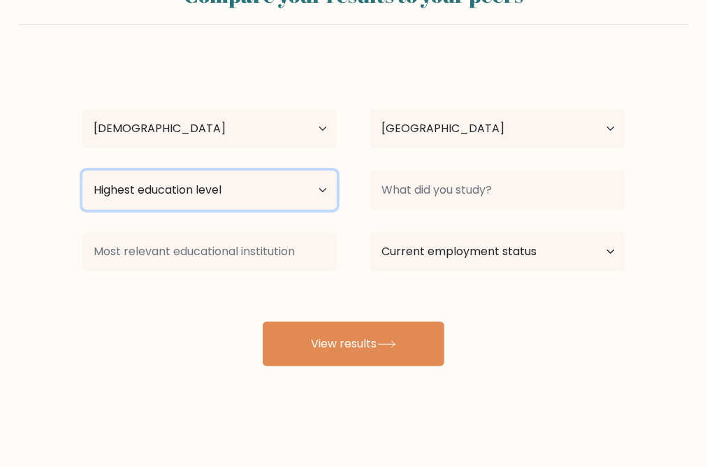
click at [215, 210] on select "Highest education level No schooling Primary Lower Secondary Upper Secondary Oc…" at bounding box center [209, 189] width 254 height 39
select select "masters_degree"
click at [85, 210] on select "Highest education level No schooling Primary Lower Secondary Upper Secondary Oc…" at bounding box center [209, 189] width 254 height 39
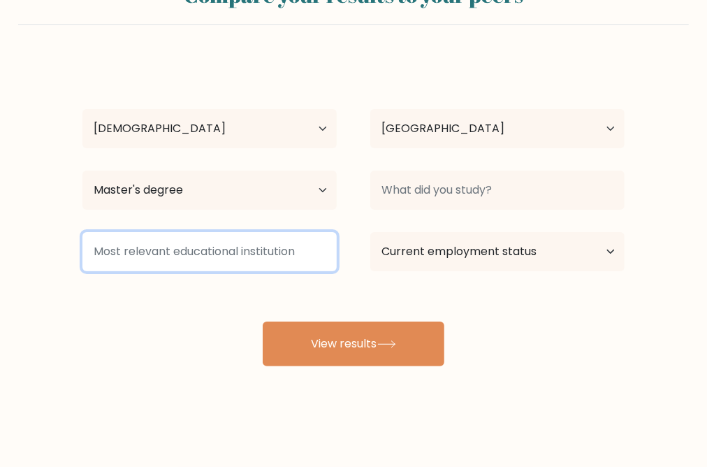
click at [209, 271] on input at bounding box center [209, 251] width 254 height 39
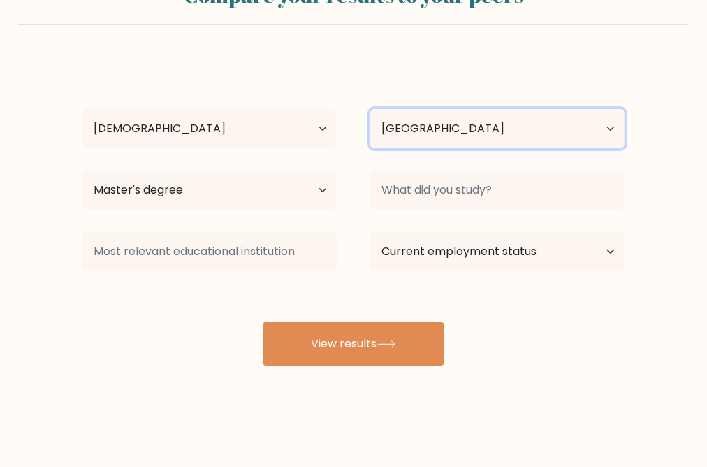
click at [432, 148] on select "Country Afghanistan Albania Algeria American Samoa Andorra Angola Anguilla Anta…" at bounding box center [497, 128] width 254 height 39
click at [374, 148] on select "Country Afghanistan Albania Algeria American Samoa Andorra Angola Anguilla Anta…" at bounding box center [497, 128] width 254 height 39
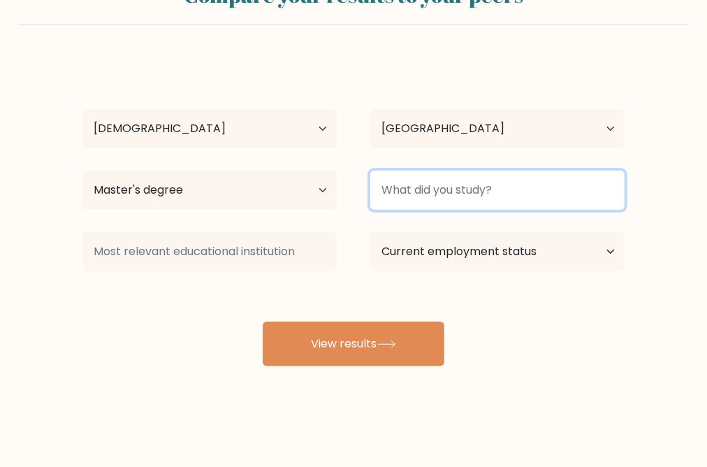
click at [459, 210] on input at bounding box center [497, 189] width 254 height 39
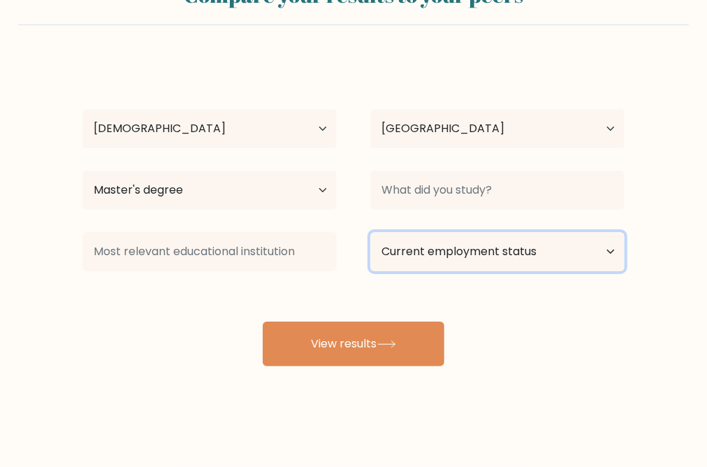
click at [430, 271] on select "Current employment status Employed Student Retired Other / prefer not to answer" at bounding box center [497, 251] width 254 height 39
select select "student"
click at [374, 271] on select "Current employment status Employed Student Retired Other / prefer not to answer" at bounding box center [497, 251] width 254 height 39
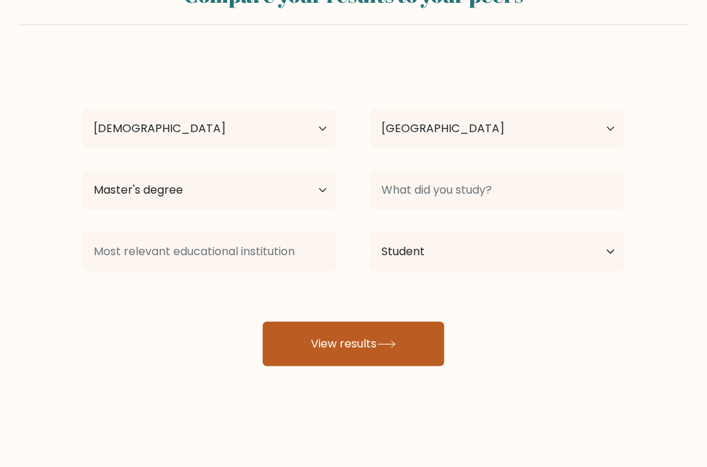
click at [384, 366] on button "View results" at bounding box center [354, 343] width 182 height 45
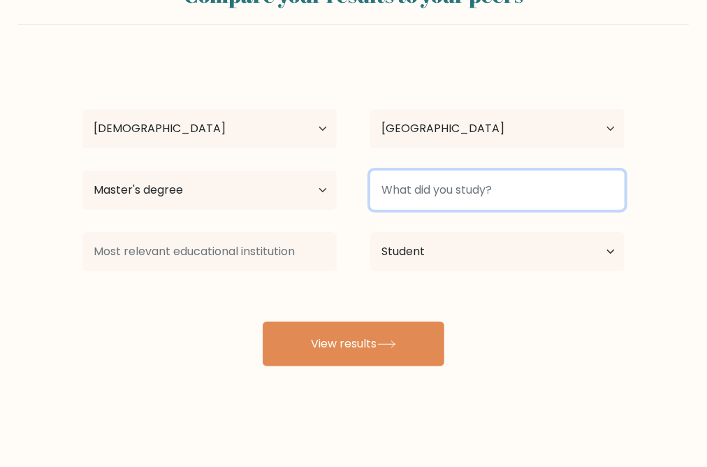
click at [461, 210] on input at bounding box center [497, 189] width 254 height 39
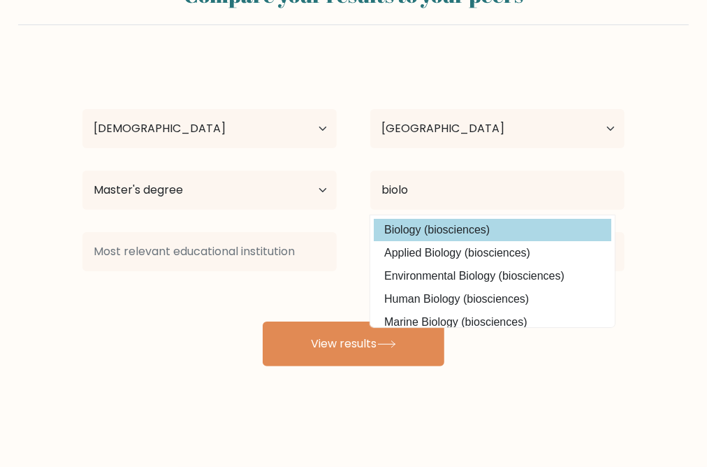
click at [474, 241] on option "Biology (biosciences)" at bounding box center [492, 230] width 237 height 22
type input "Biology"
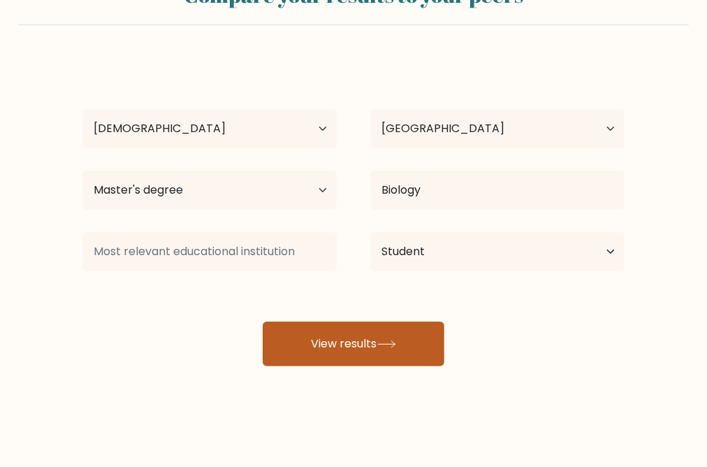
click at [380, 366] on button "View results" at bounding box center [354, 343] width 182 height 45
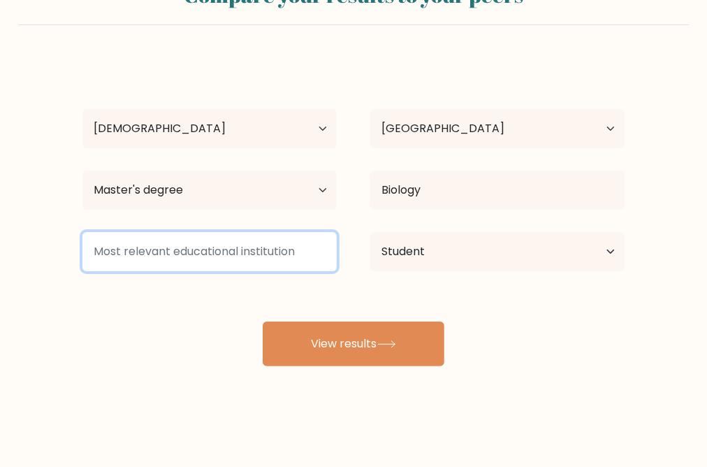
click at [256, 271] on input at bounding box center [209, 251] width 254 height 39
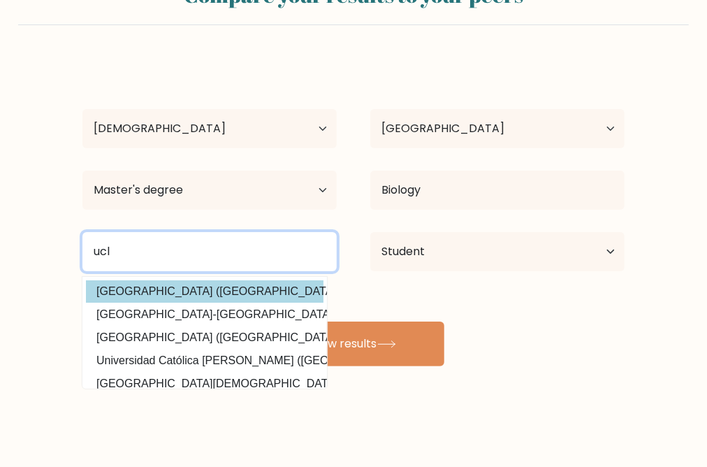
type input "ucl"
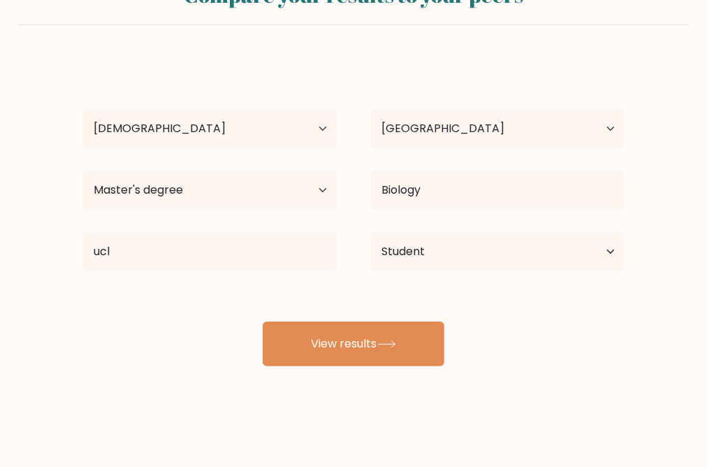
click at [242, 366] on div "cat kat Age Under 18 years old 18-24 years old 25-34 years old 35-44 years old …" at bounding box center [353, 212] width 559 height 307
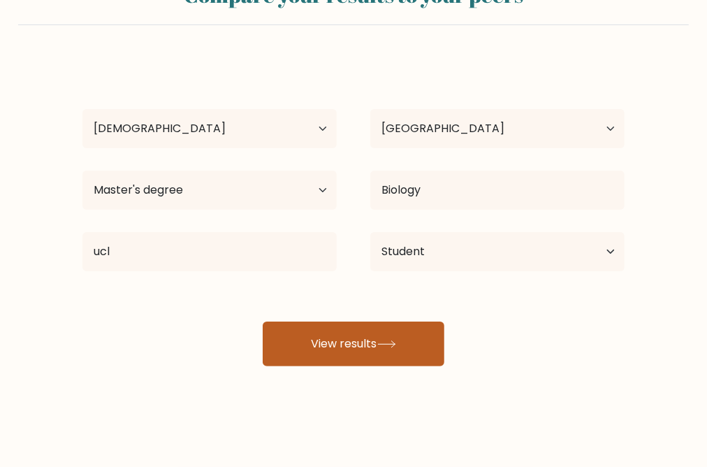
click at [337, 366] on button "View results" at bounding box center [354, 343] width 182 height 45
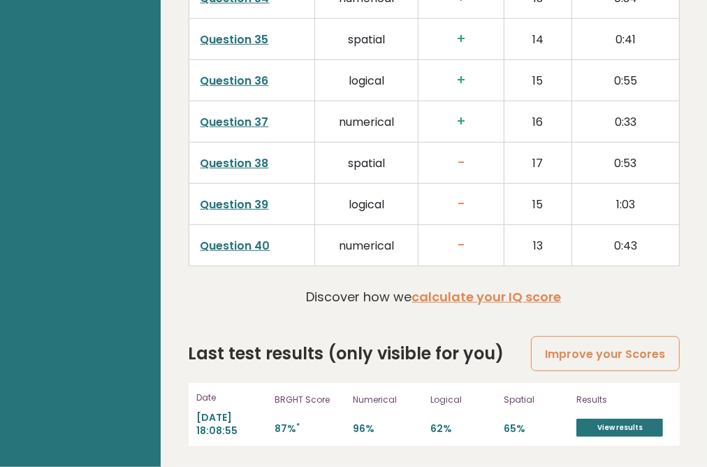
scroll to position [4784, 0]
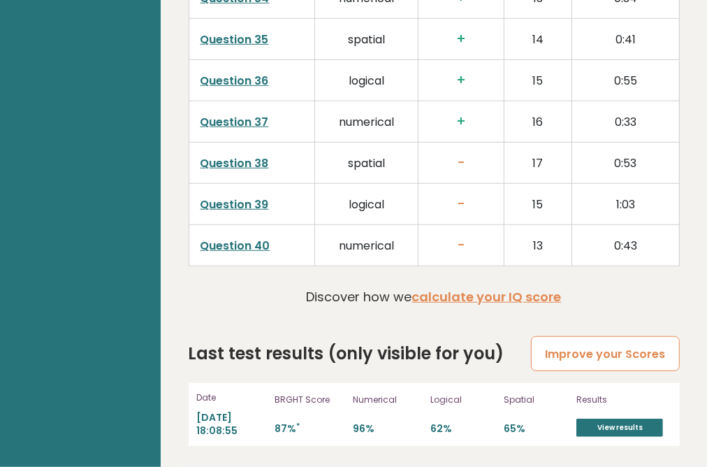
click at [575, 336] on link "Improve your Scores" at bounding box center [605, 354] width 148 height 36
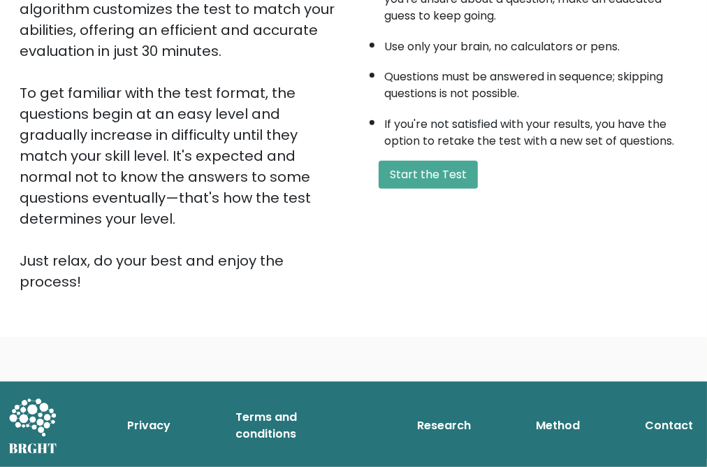
scroll to position [531, 0]
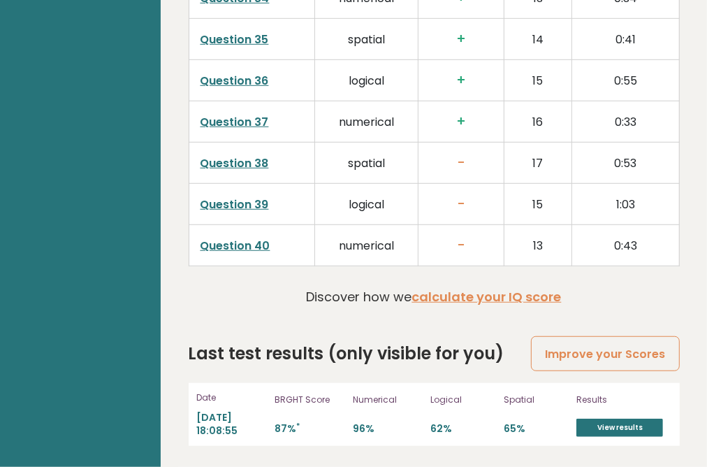
scroll to position [4784, 0]
click at [615, 418] on link "View results" at bounding box center [619, 427] width 87 height 18
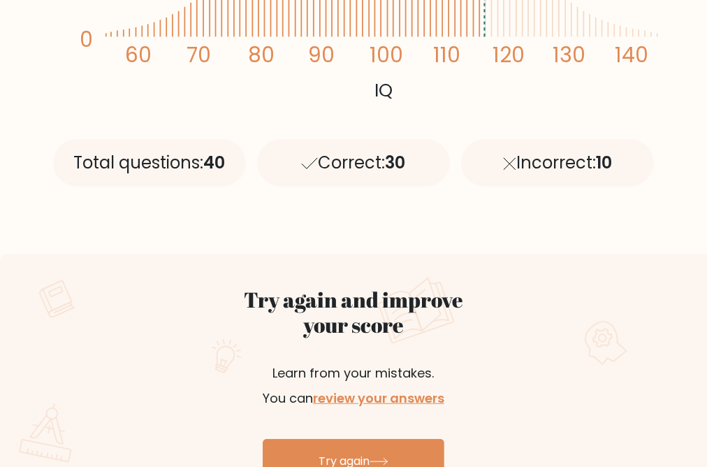
scroll to position [728, 0]
